Goal: Entertainment & Leisure: Browse casually

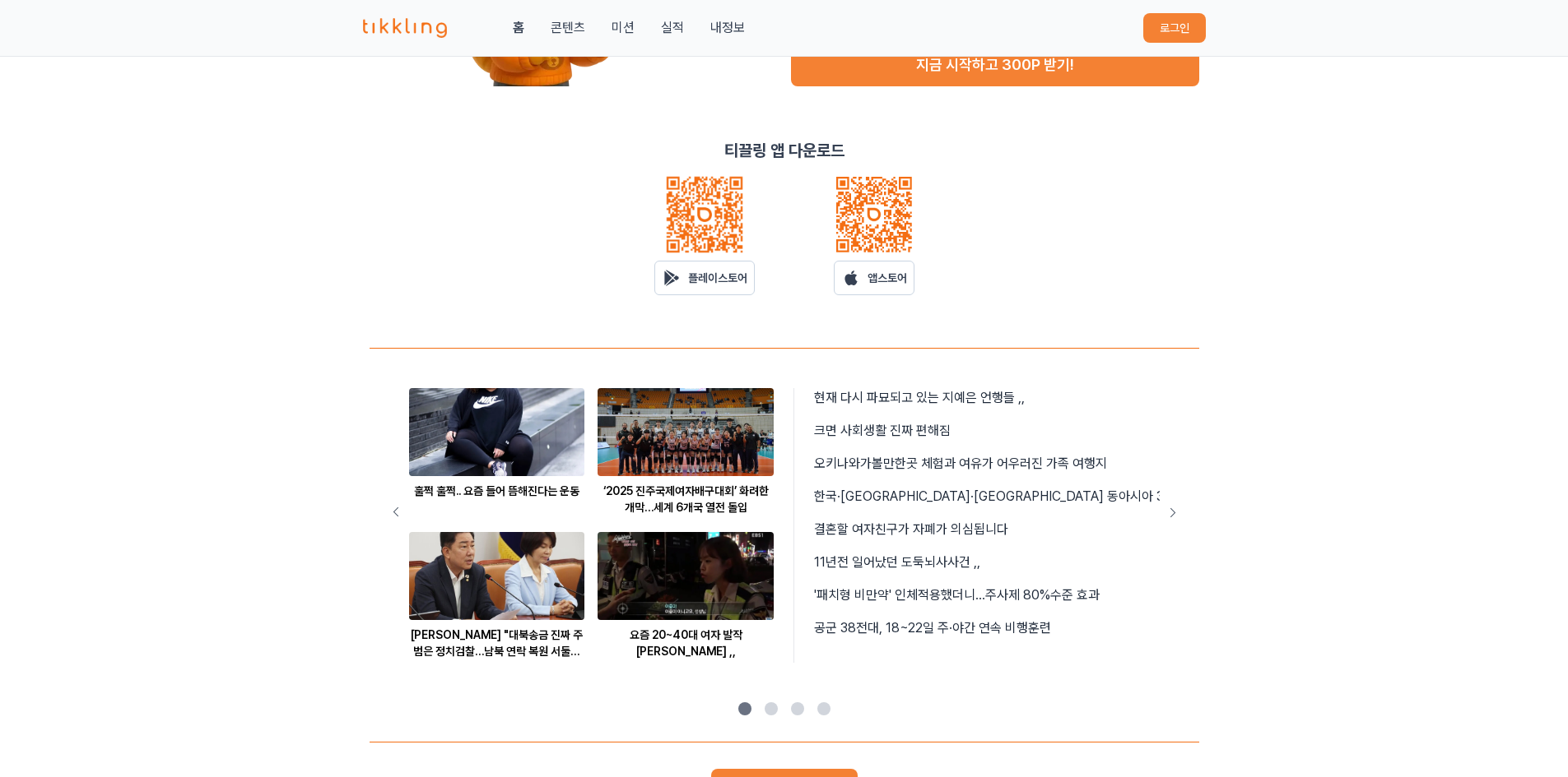
scroll to position [568, 0]
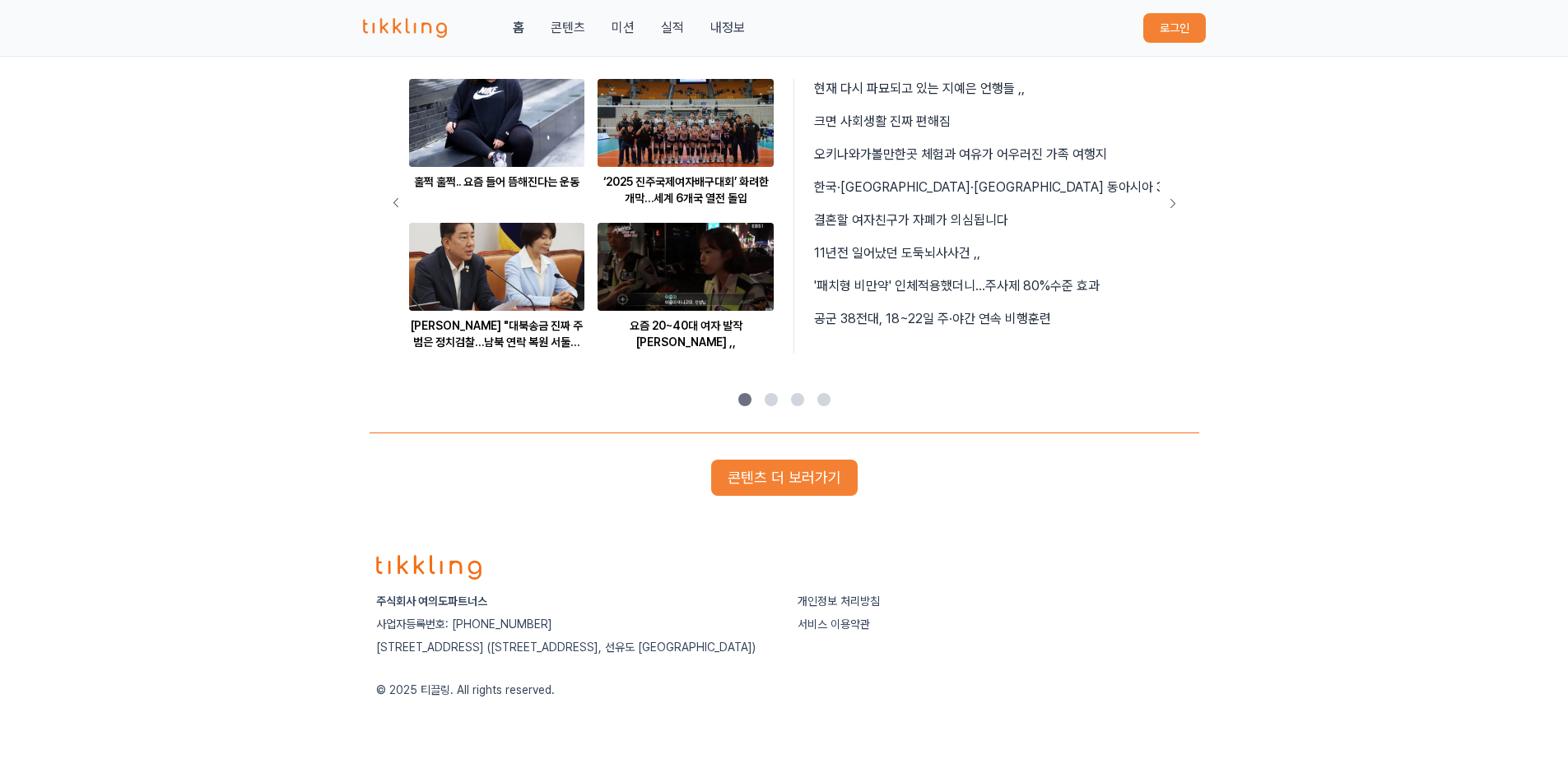
click at [528, 28] on div "홈 콘텐츠 미션 실적 내정보" at bounding box center [554, 27] width 383 height 20
click at [569, 24] on link "콘텐츠" at bounding box center [567, 27] width 35 height 20
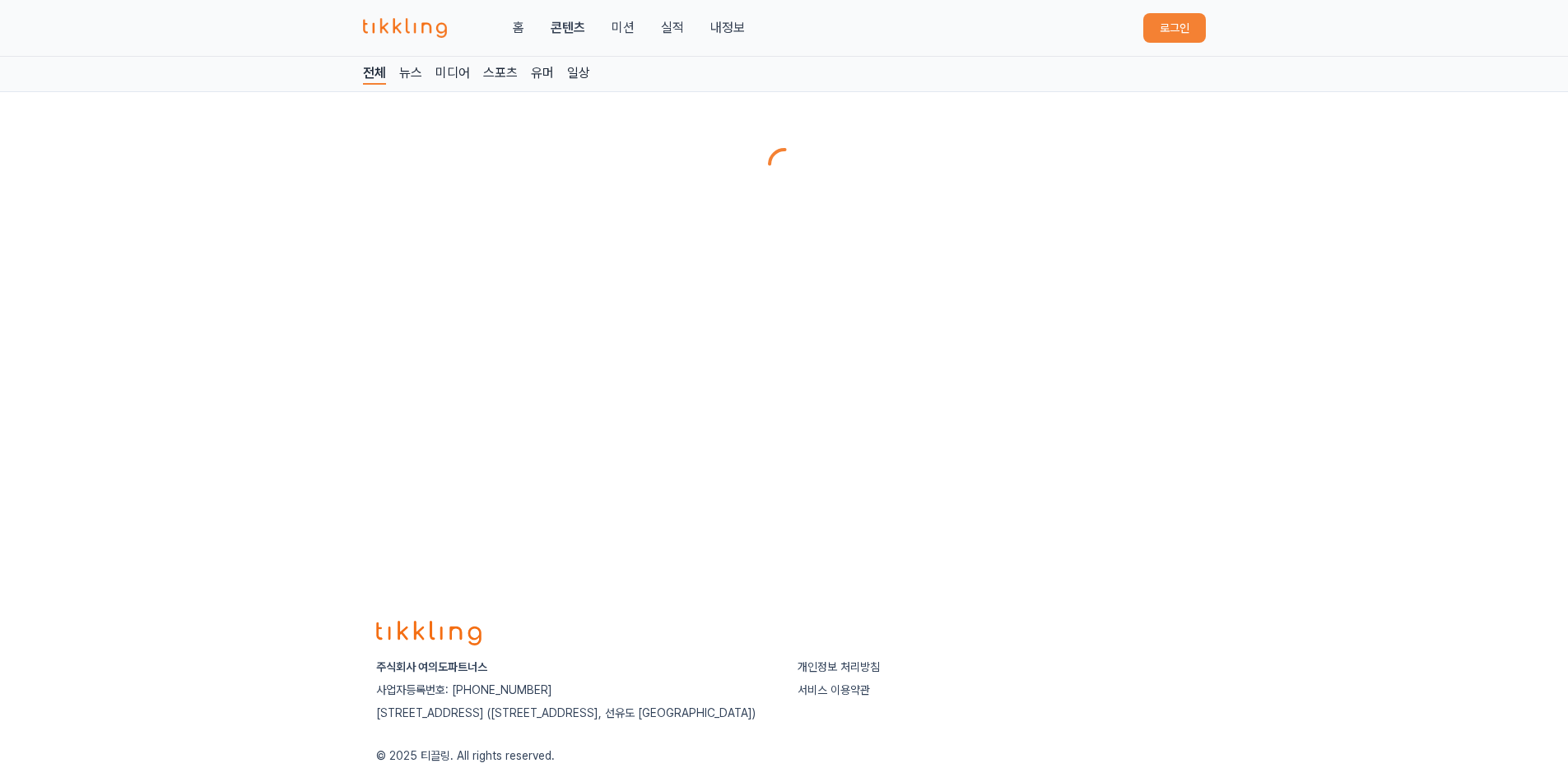
click at [460, 67] on link "미디어" at bounding box center [452, 73] width 35 height 22
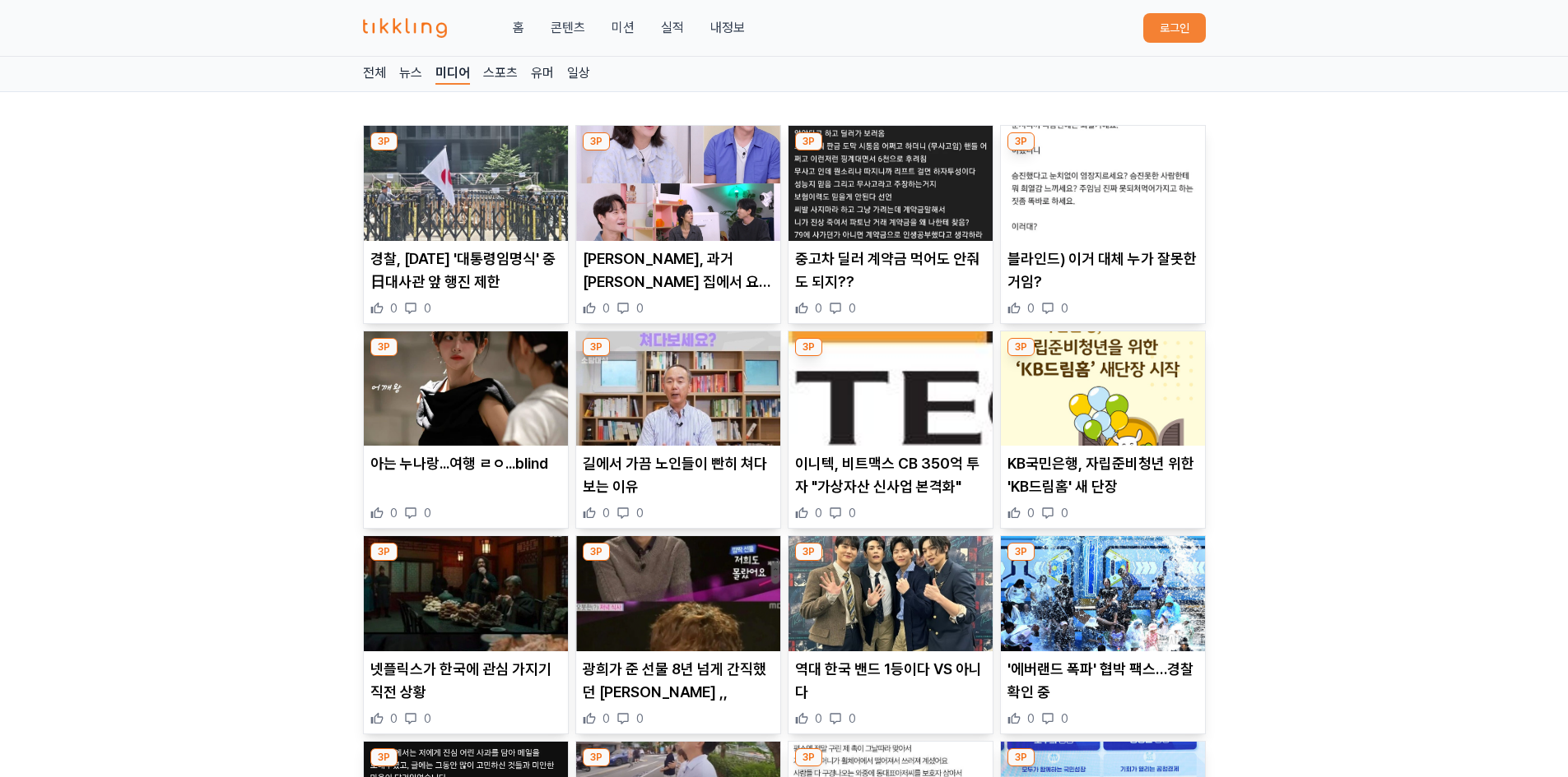
click at [665, 266] on p "[PERSON_NAME], 과거 [PERSON_NAME] 집에서 요리 데이트 고백 "누나 집에서 라볶이 해줘"([PERSON_NAME])" at bounding box center [678, 270] width 191 height 46
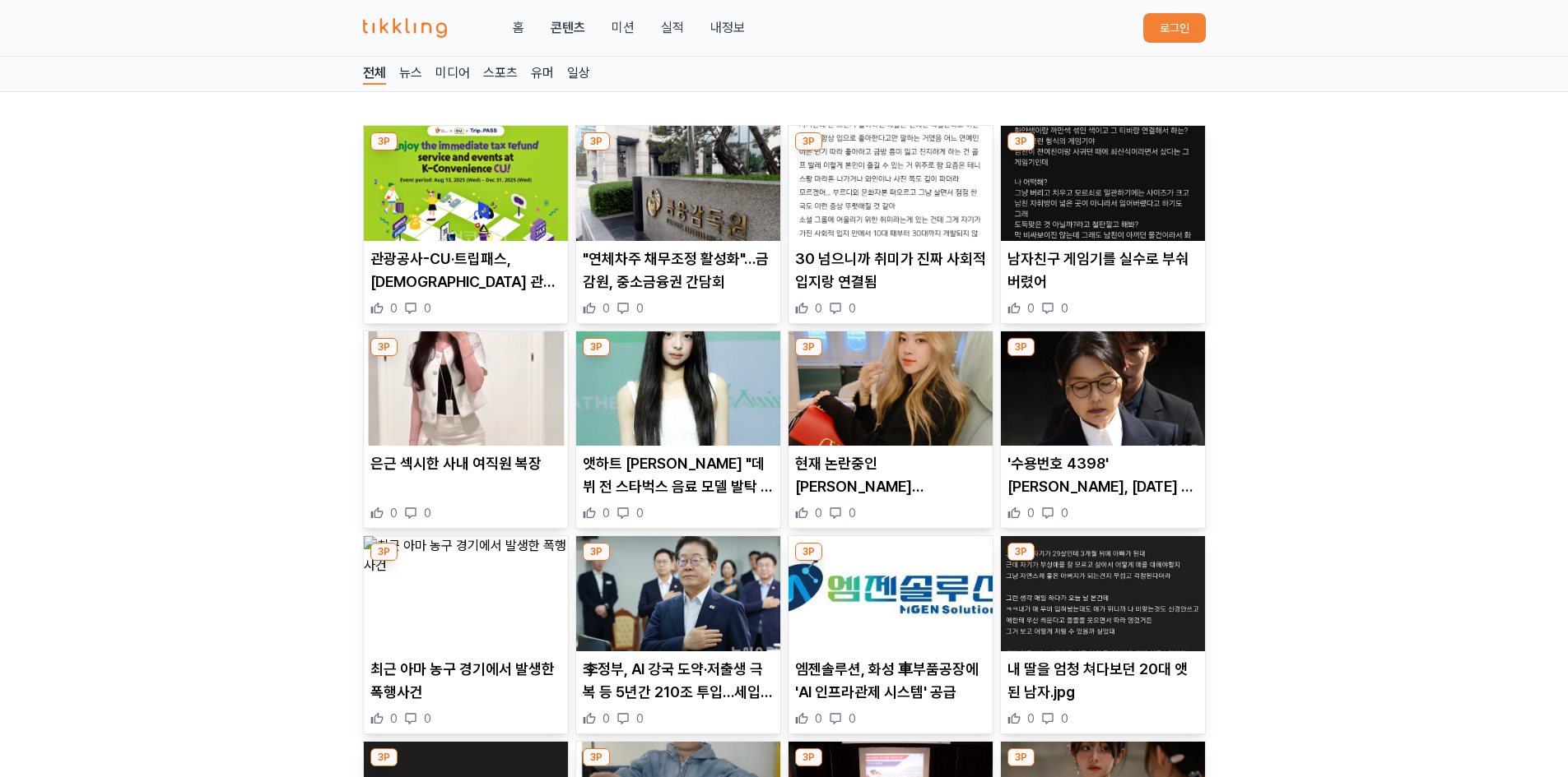
scroll to position [522, 0]
